Goal: Transaction & Acquisition: Purchase product/service

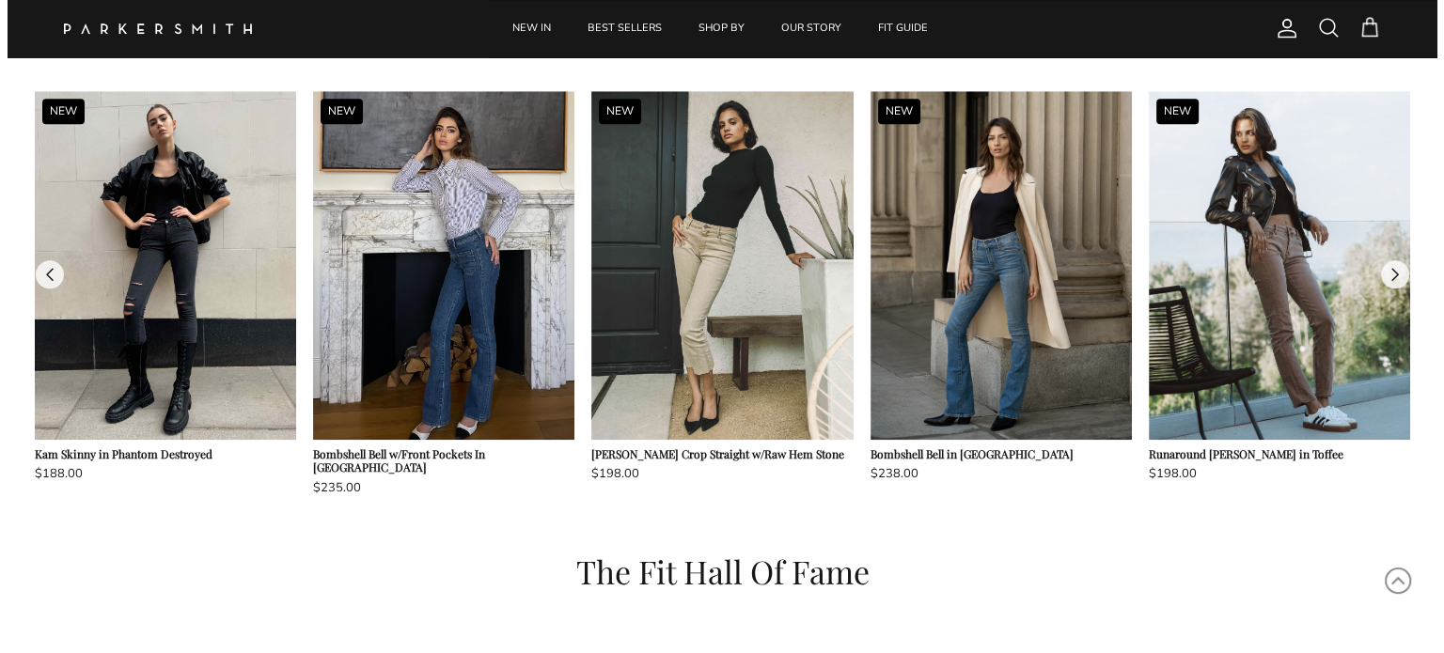
scroll to position [1688, 0]
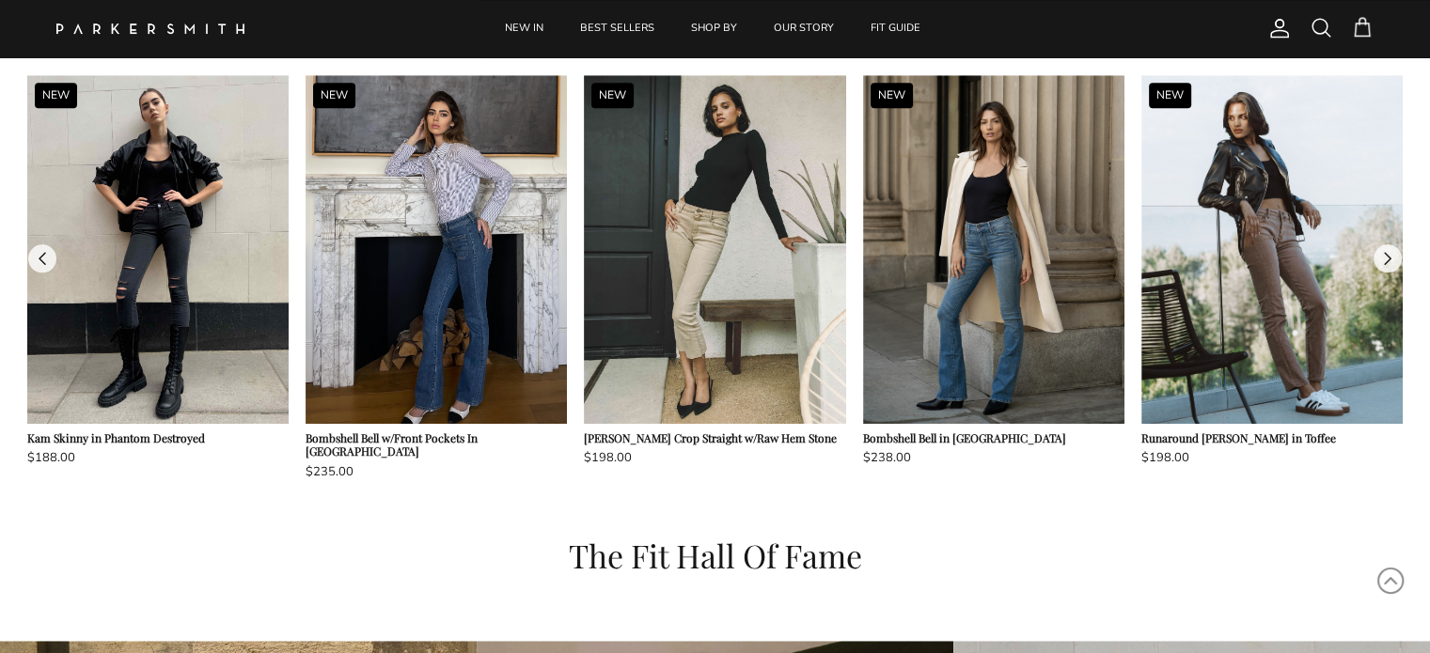
click at [1313, 23] on span at bounding box center [1321, 27] width 23 height 23
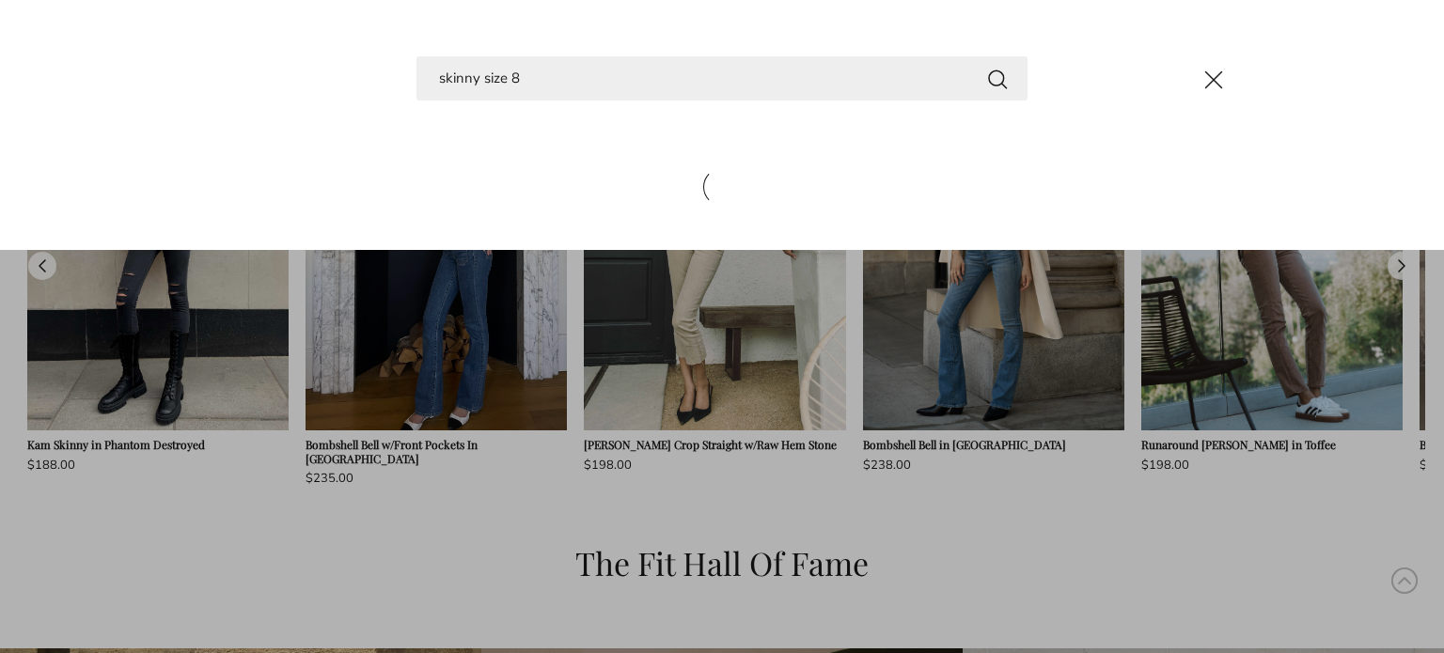
type input "skinny size 8"
click at [986, 67] on button "Search" at bounding box center [997, 79] width 23 height 24
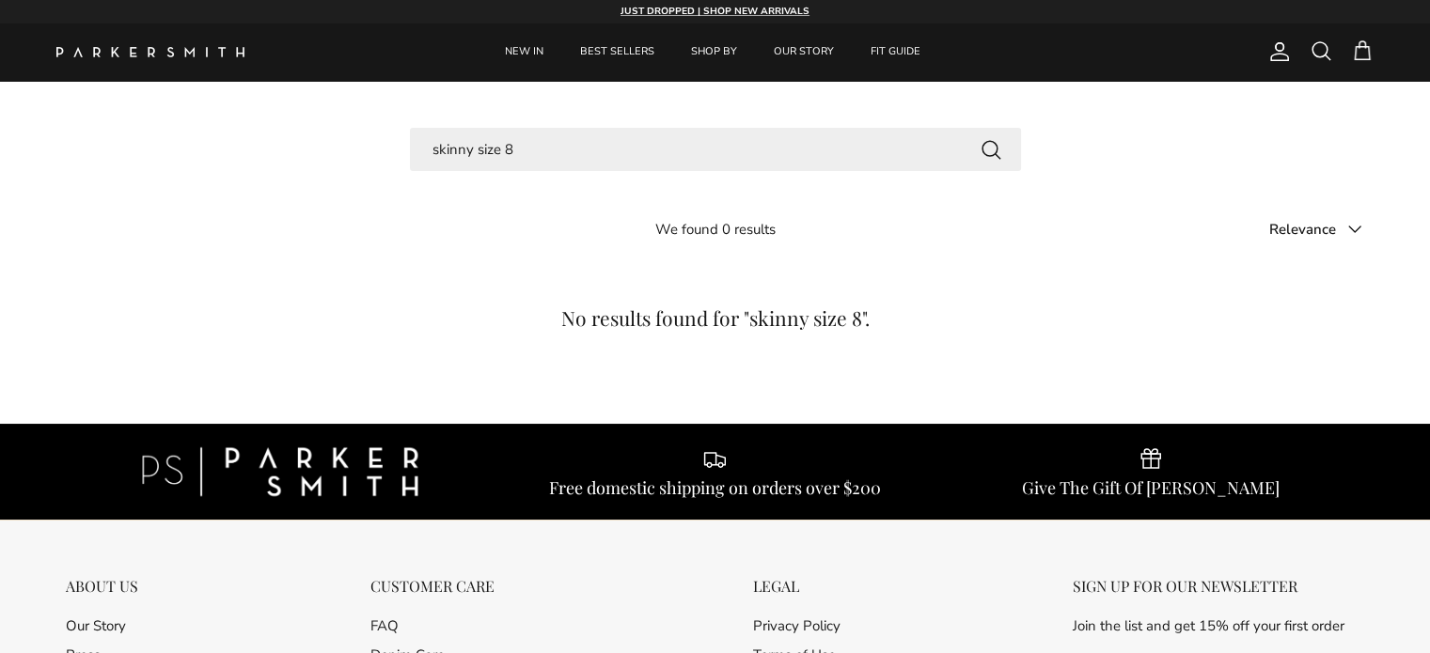
click at [577, 140] on input "skinny size 8" at bounding box center [715, 150] width 611 height 44
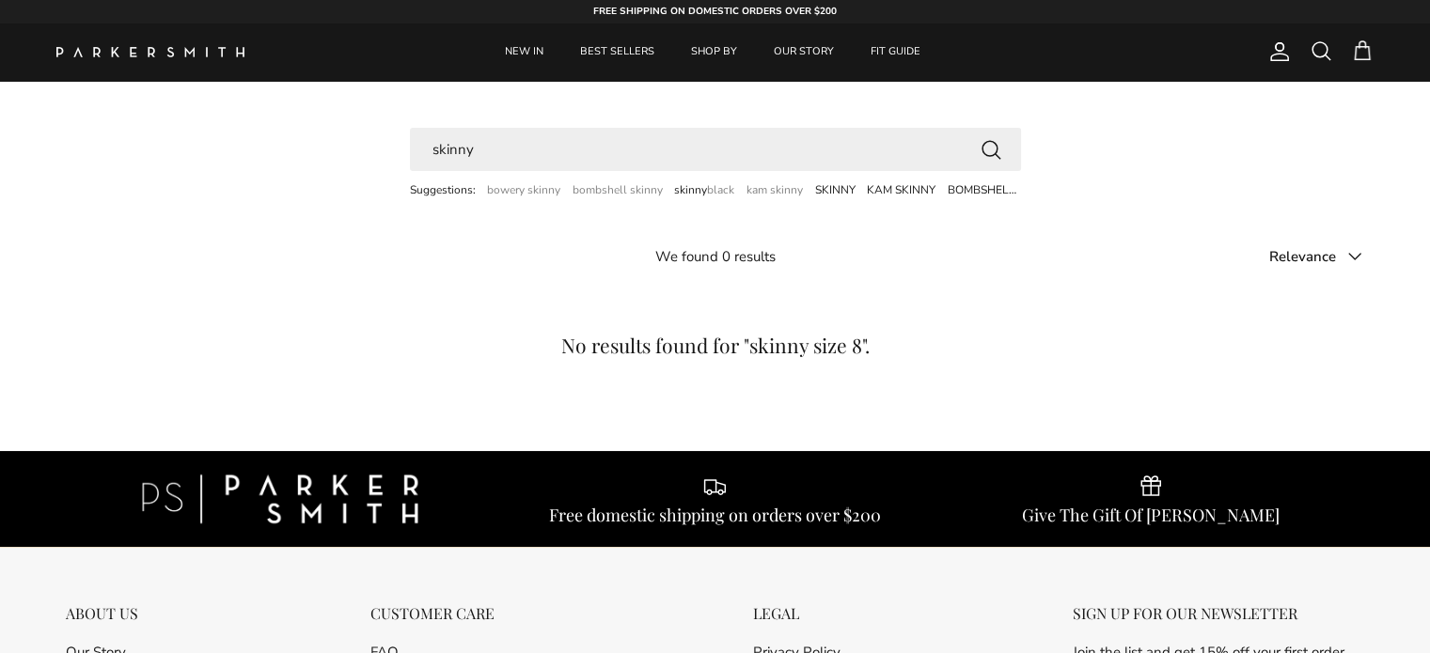
type input "skinny"
click at [980, 137] on button "Search" at bounding box center [991, 149] width 23 height 24
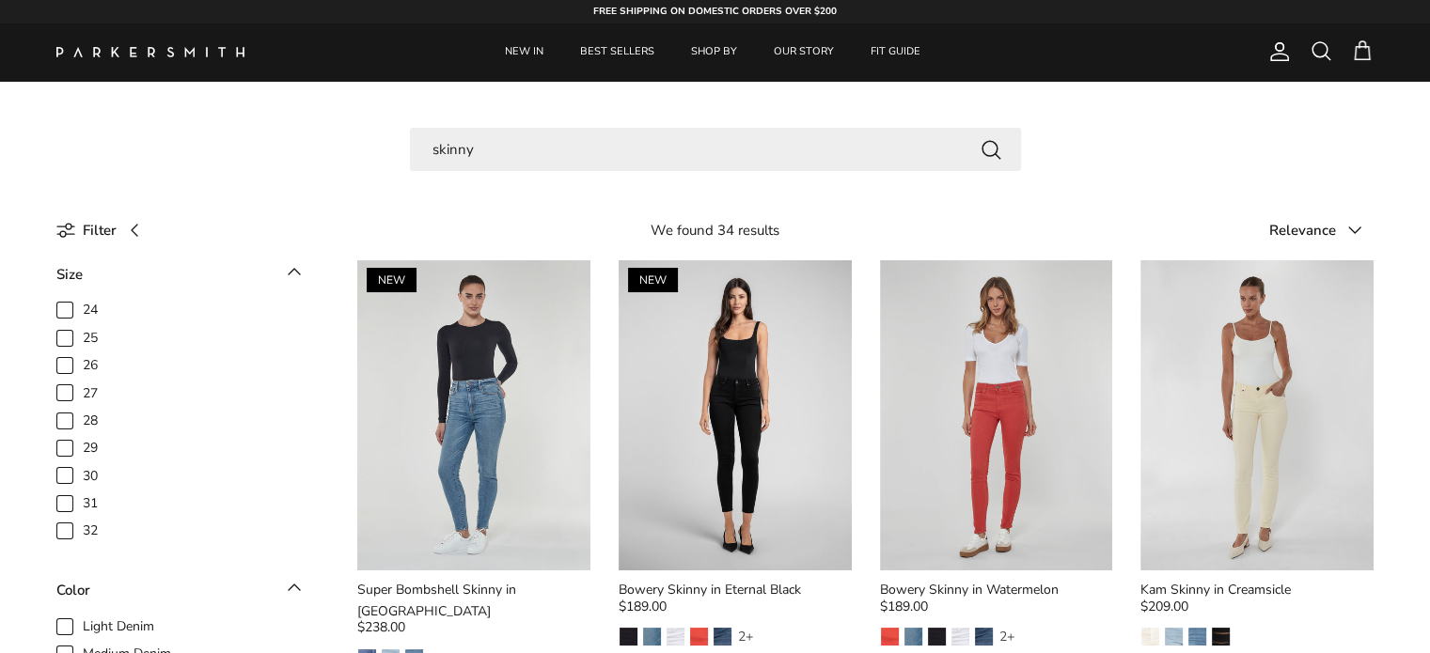
click at [83, 445] on span "29" at bounding box center [90, 448] width 15 height 19
click at [82, 440] on input "29" at bounding box center [83, 439] width 2 height 2
checkbox input "true"
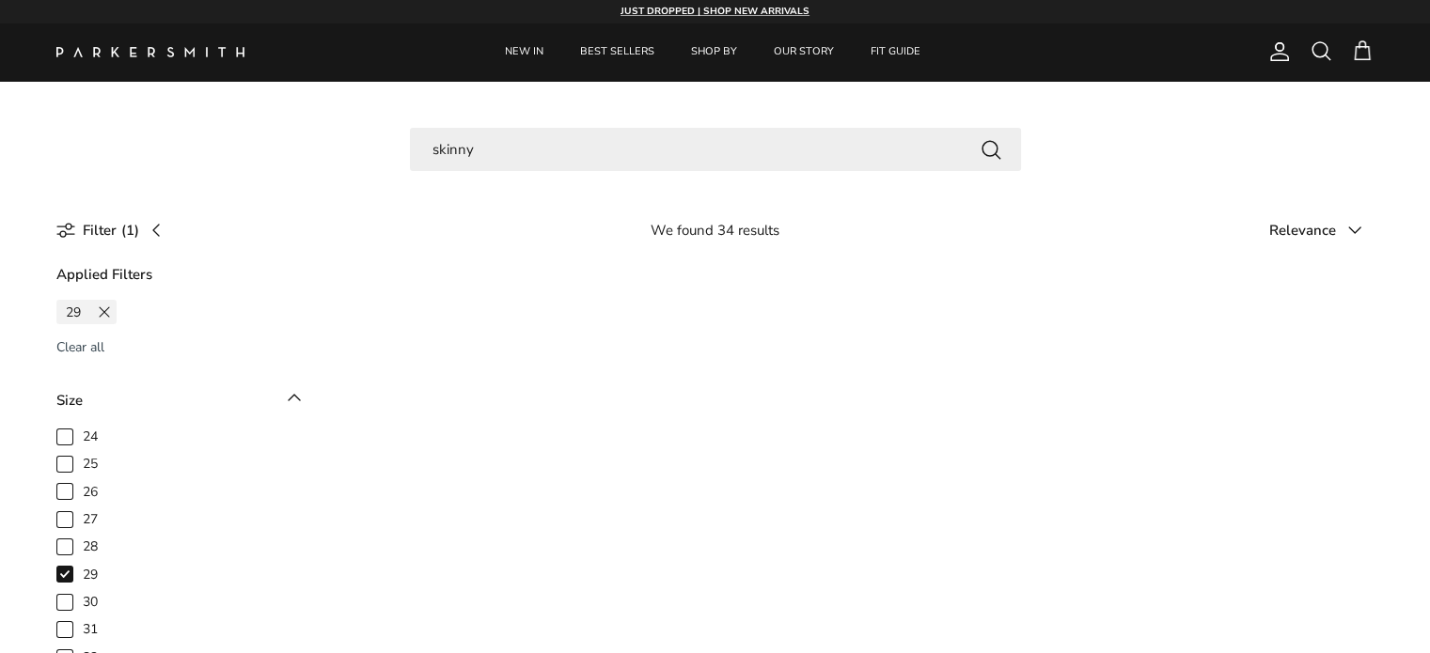
scroll to position [150, 0]
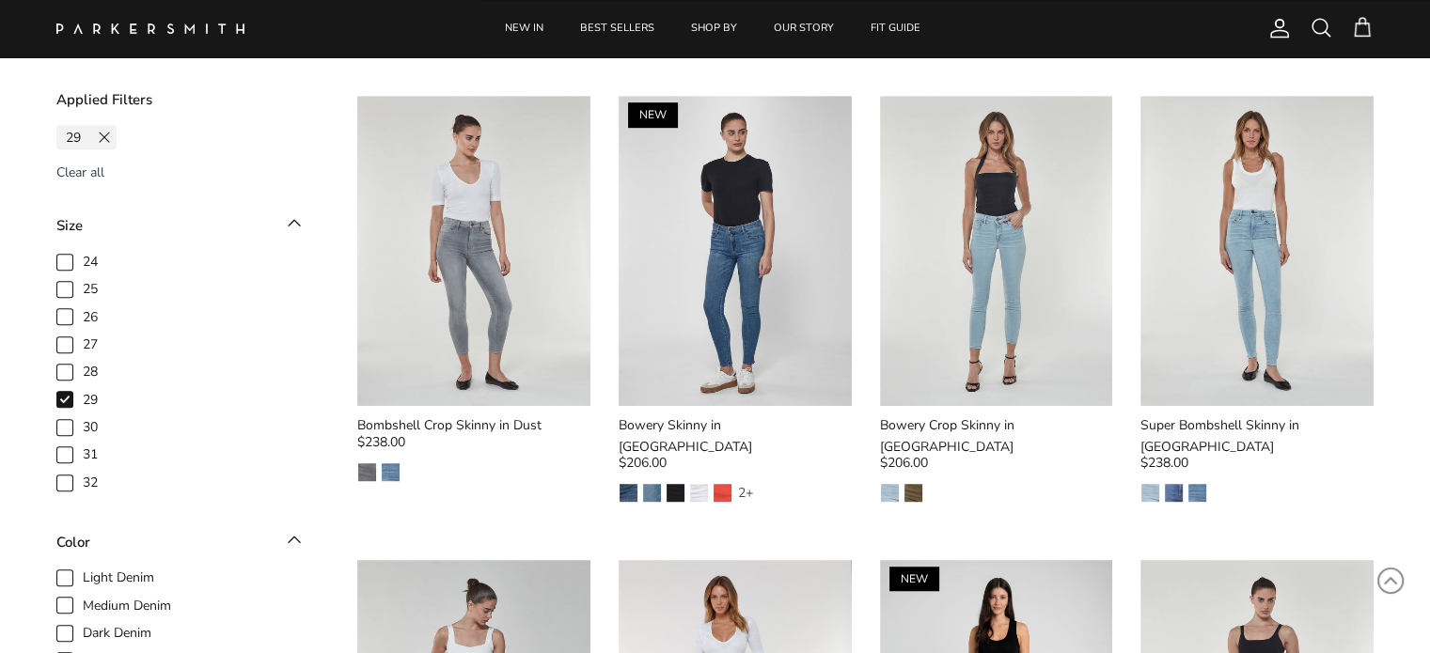
scroll to position [1082, 0]
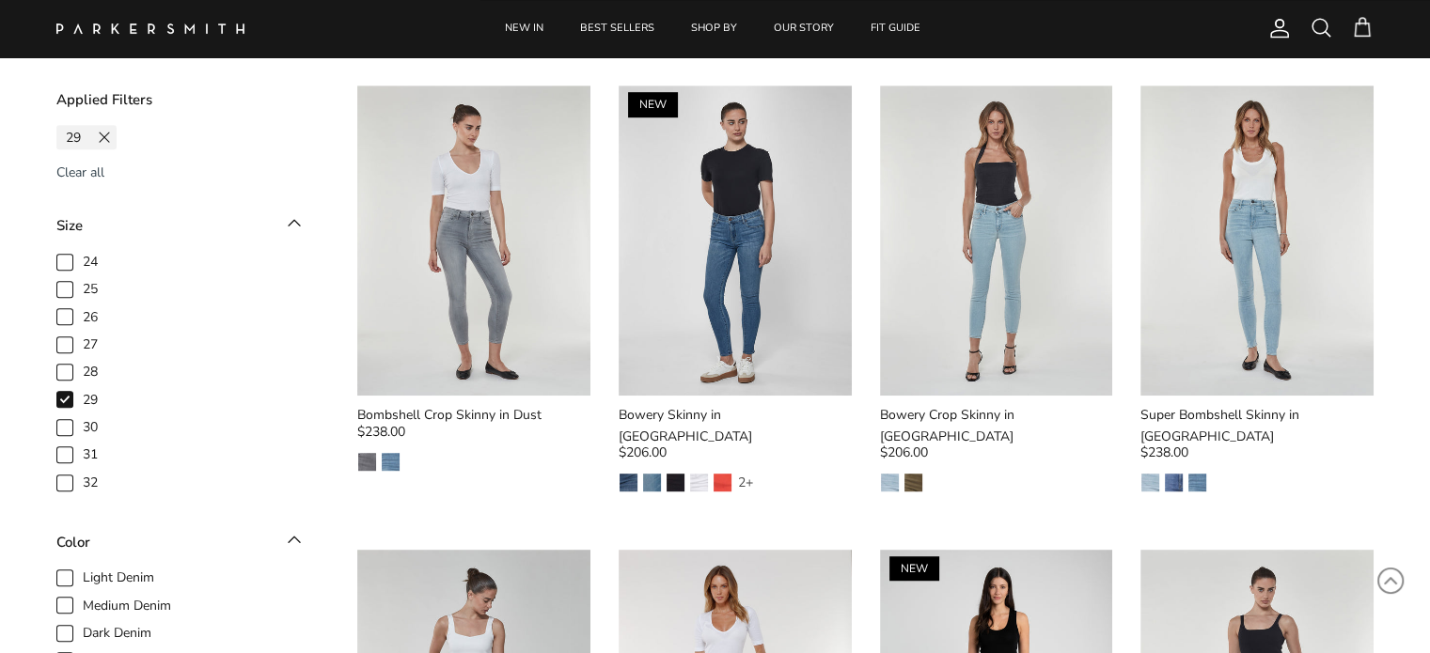
click at [289, 543] on icon at bounding box center [294, 539] width 23 height 23
click at [289, 542] on icon at bounding box center [294, 539] width 23 height 23
click at [289, 542] on icon at bounding box center [294, 540] width 11 height 6
click at [292, 539] on icon at bounding box center [294, 540] width 11 height 6
click at [290, 537] on icon at bounding box center [294, 539] width 23 height 23
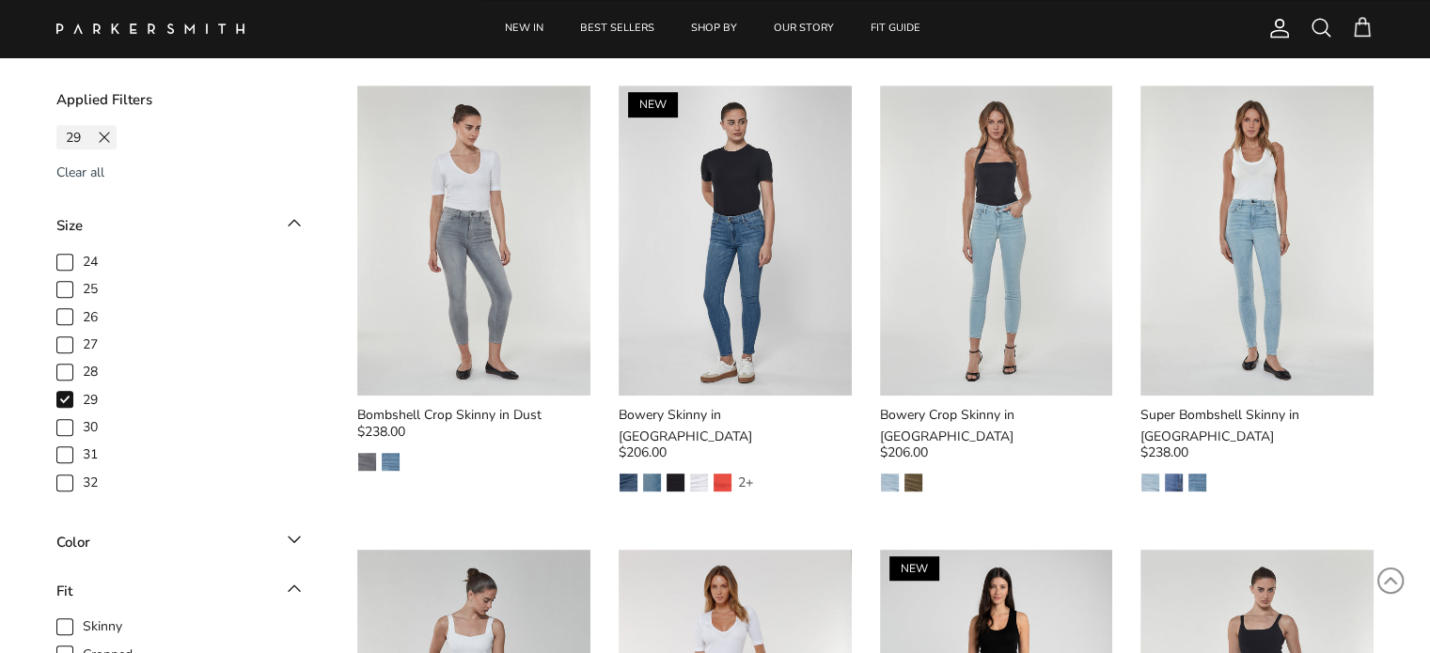
click at [292, 594] on icon at bounding box center [294, 588] width 23 height 23
click at [83, 622] on span "Skinny" at bounding box center [102, 627] width 39 height 19
click at [82, 619] on input "Skinny" at bounding box center [83, 618] width 2 height 2
checkbox input "true"
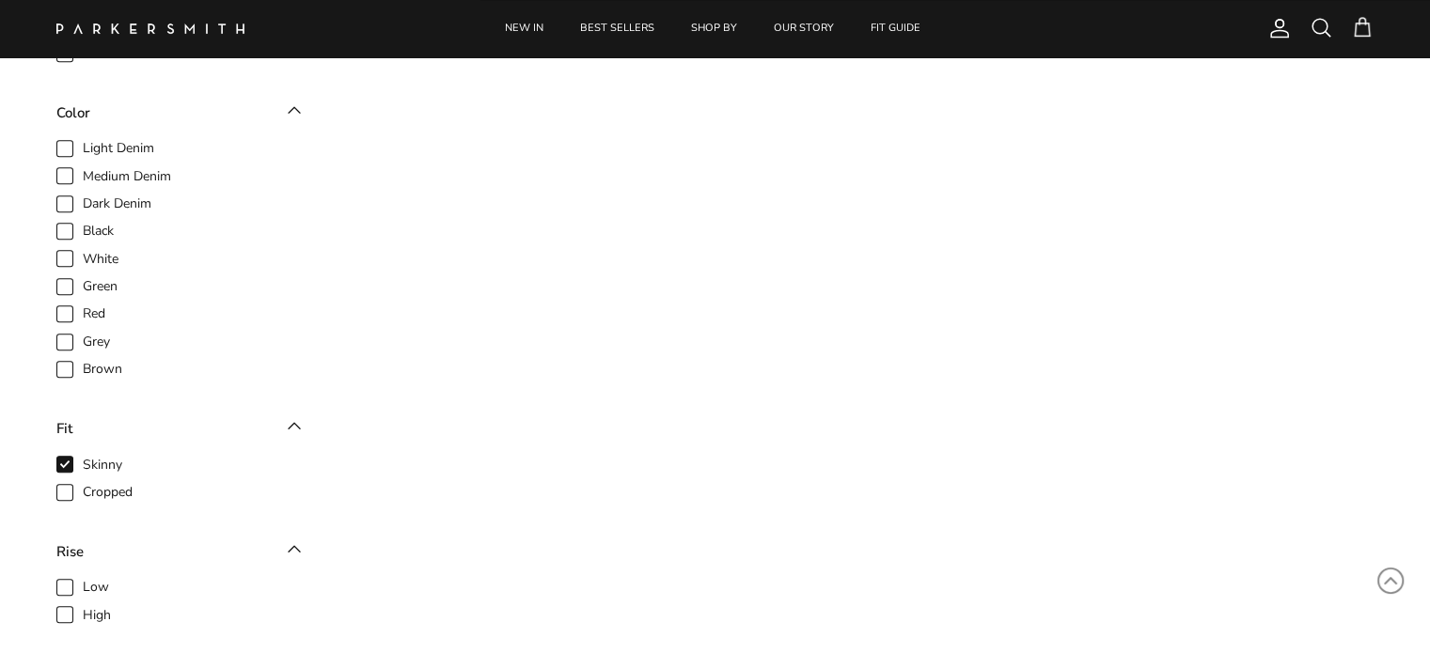
scroll to position [818, 0]
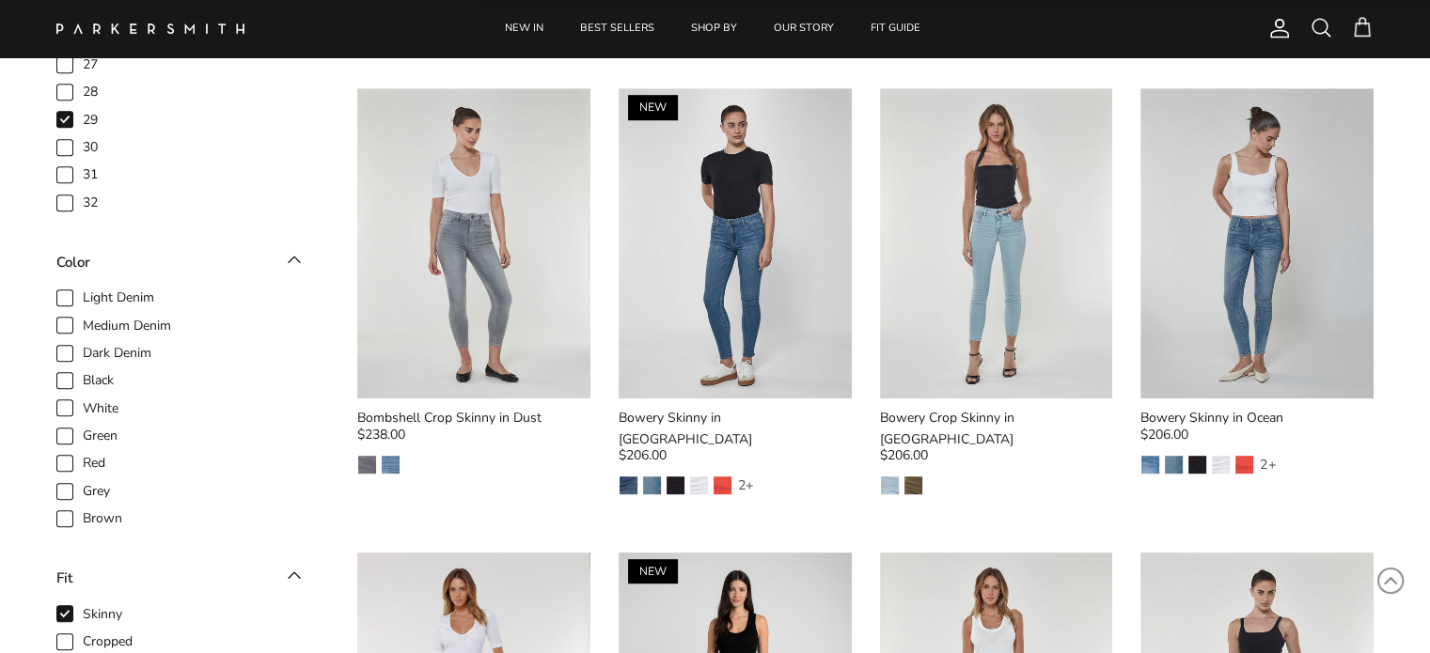
scroll to position [1094, 0]
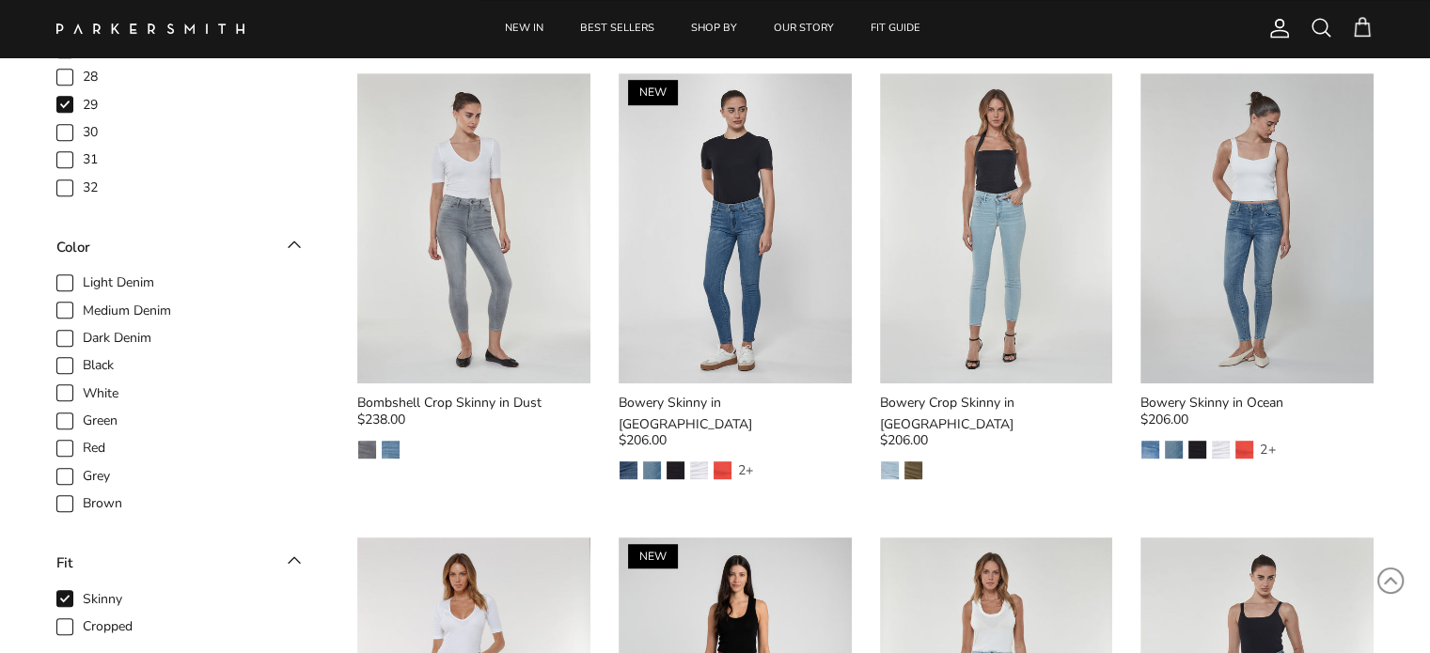
click at [83, 618] on span "Cropped" at bounding box center [108, 627] width 50 height 19
click at [82, 616] on input "Cropped" at bounding box center [83, 617] width 2 height 2
checkbox input "true"
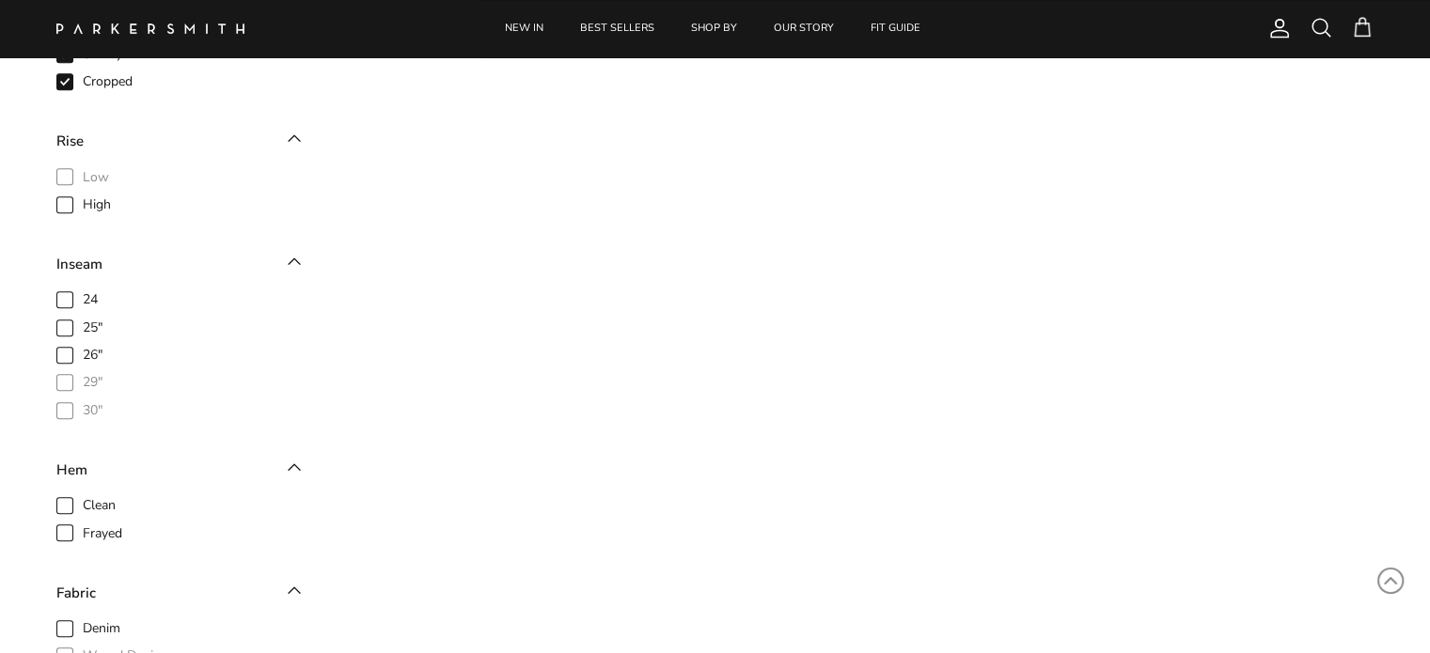
scroll to position [905, 0]
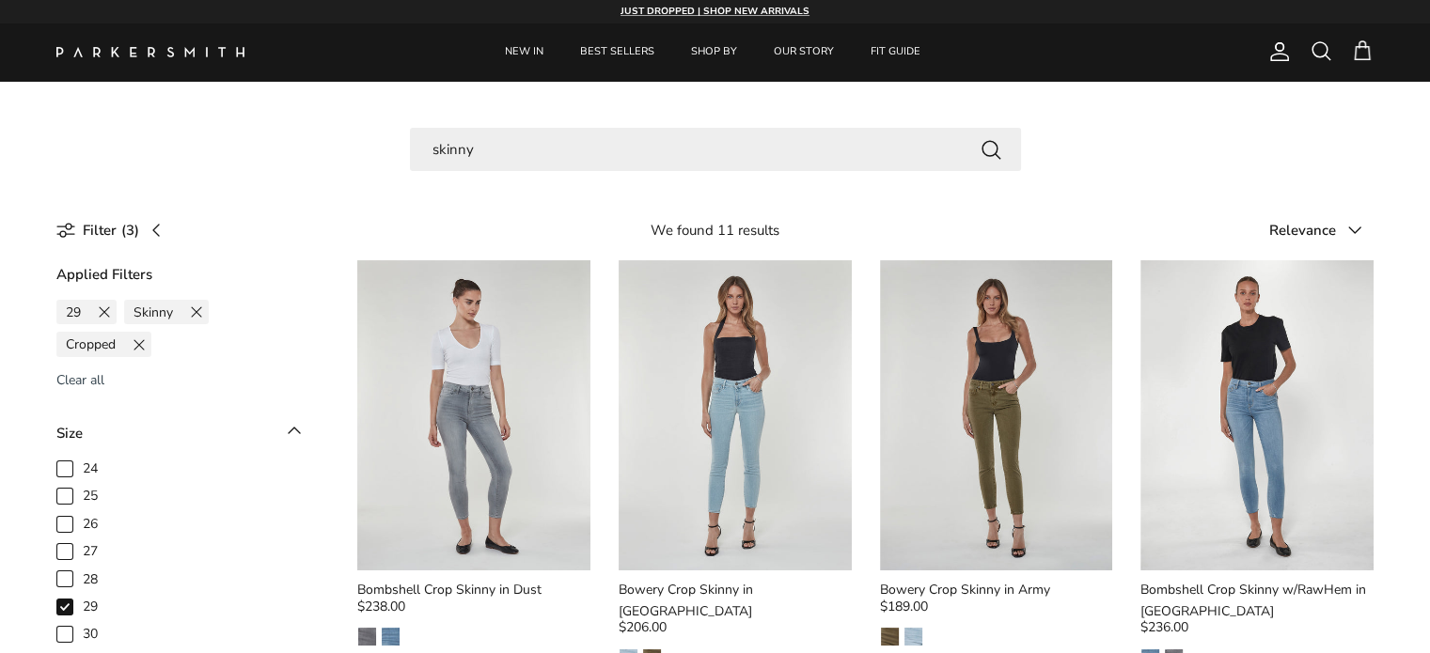
click at [549, 138] on input "skinny" at bounding box center [715, 150] width 611 height 44
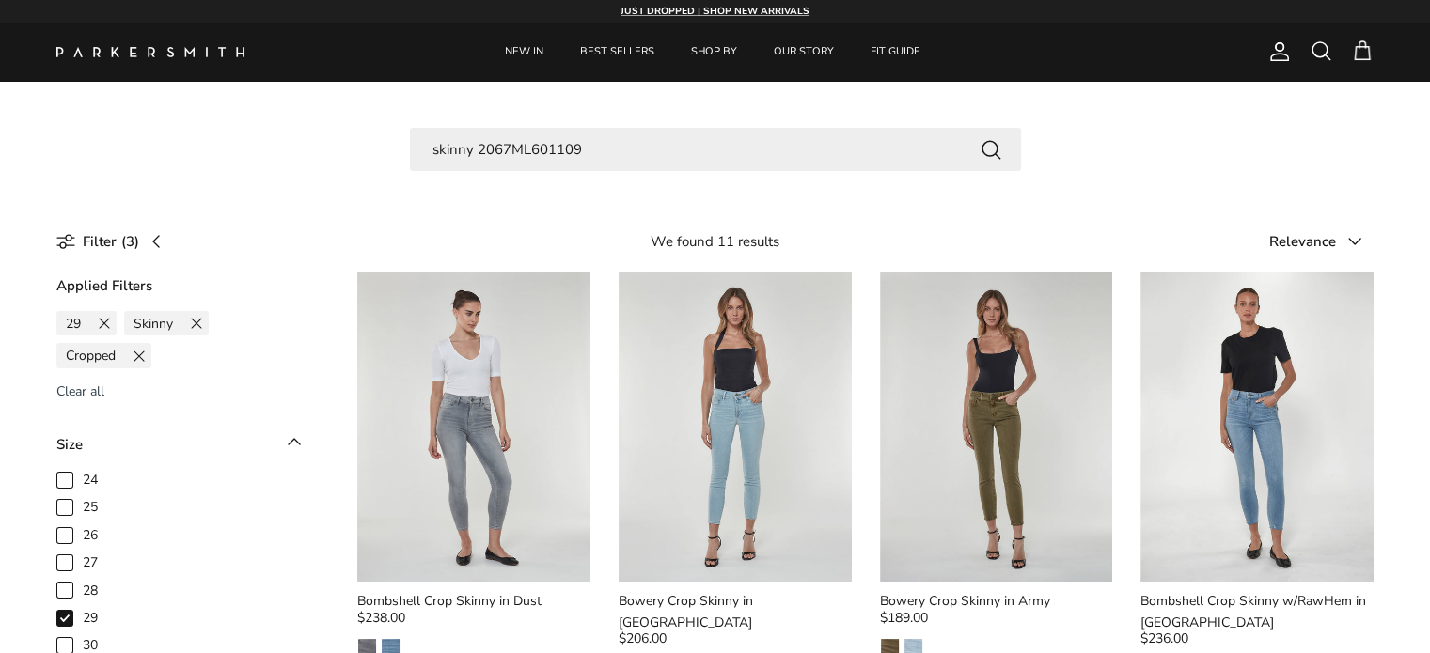
type input "skinny 2067ML601109"
click at [980, 137] on button "Search" at bounding box center [991, 149] width 23 height 24
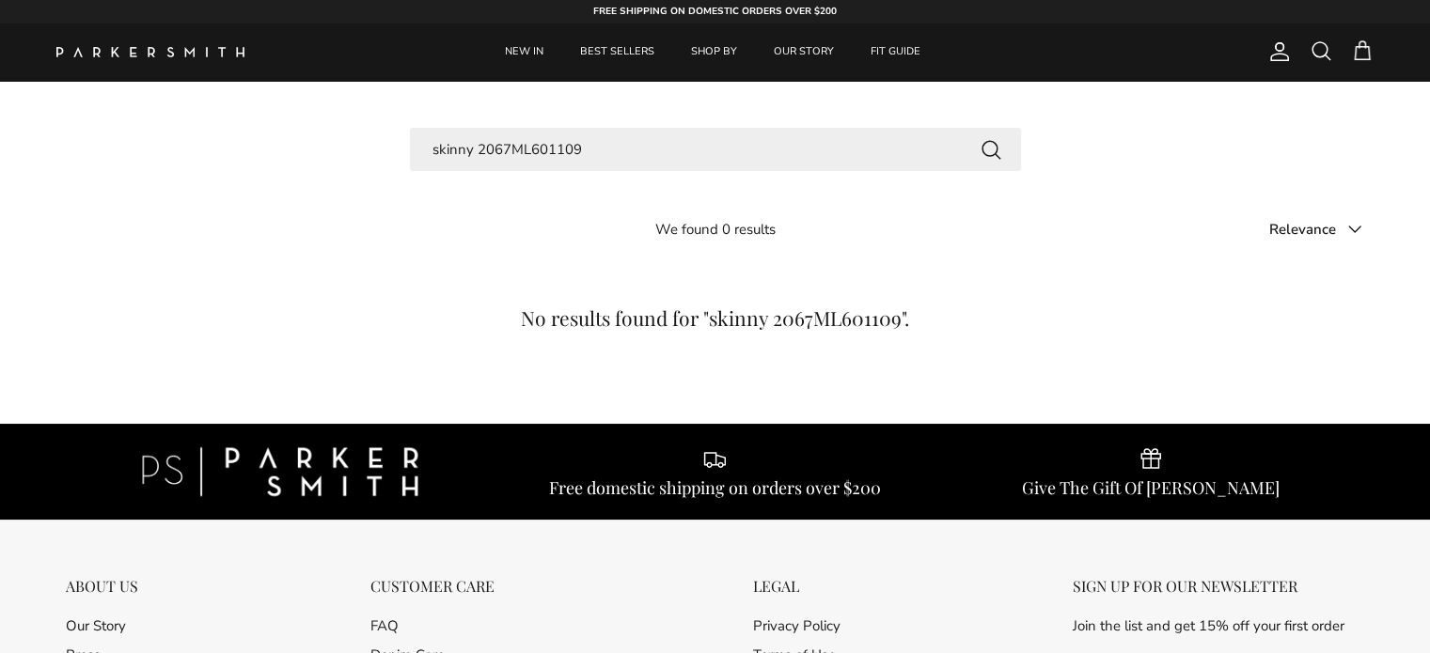
click at [175, 191] on div "Search skinny 2067ML601109" at bounding box center [715, 169] width 1430 height 82
click at [620, 50] on link "BEST SELLERS" at bounding box center [617, 52] width 108 height 57
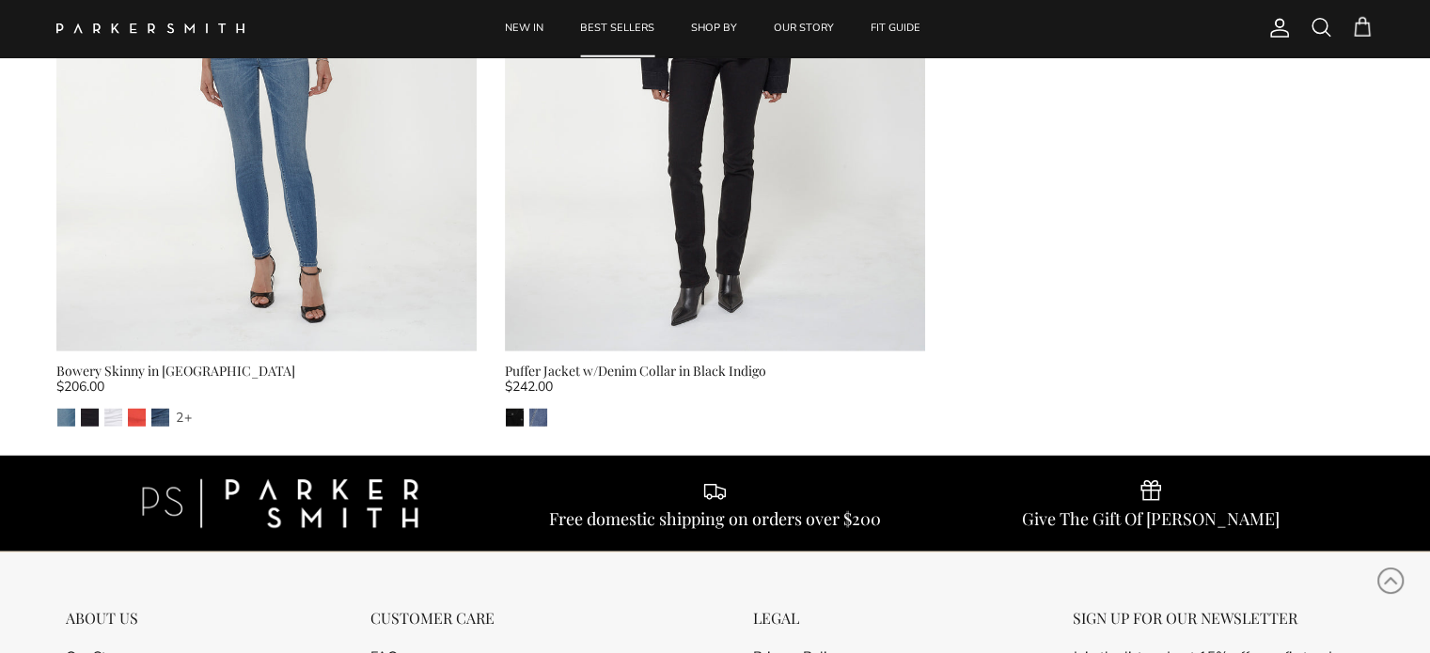
scroll to position [5253, 0]
